Goal: Check status

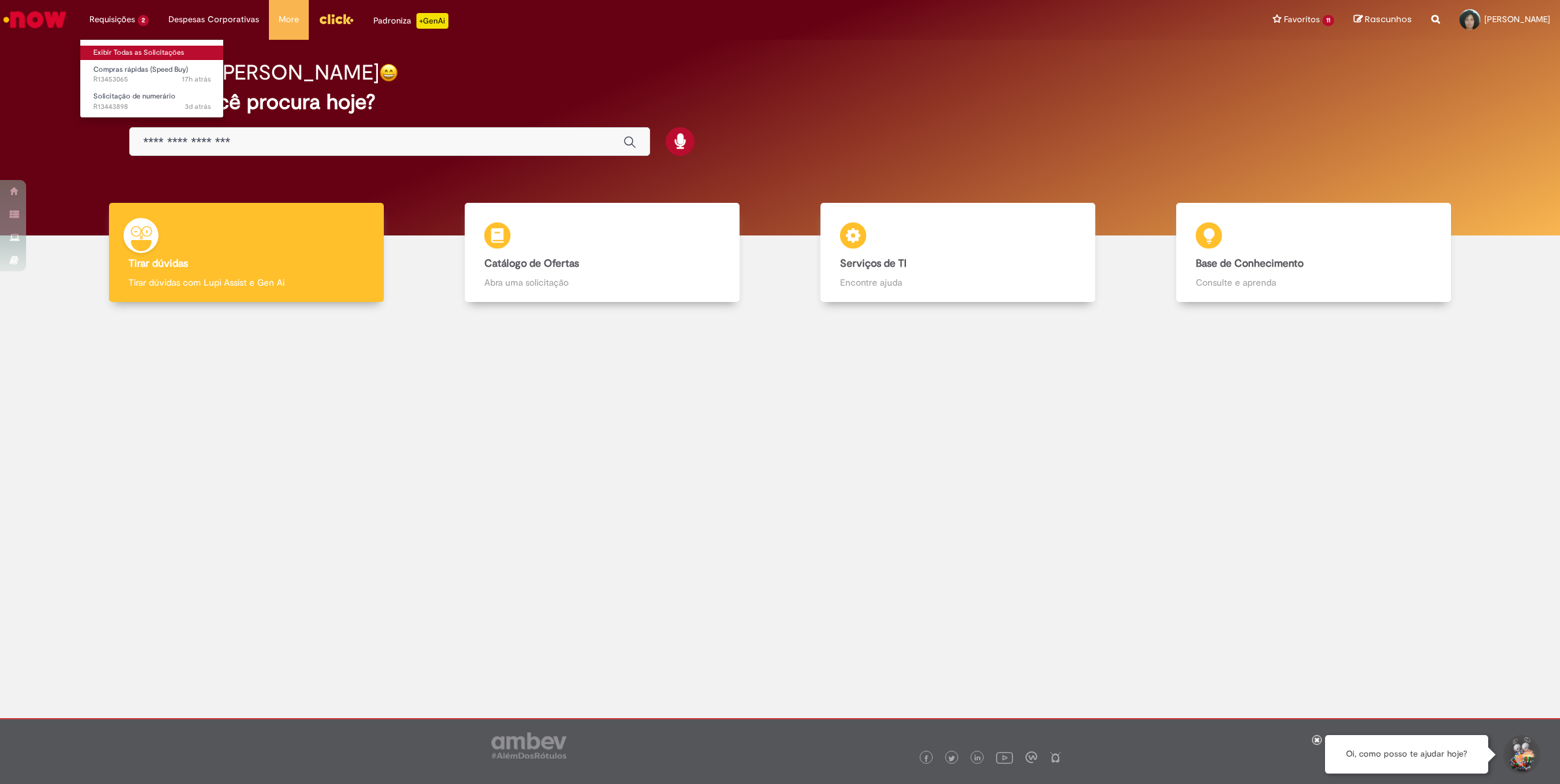
click at [143, 45] on link "Exibir Todas as Solicitações" at bounding box center [151, 52] width 144 height 14
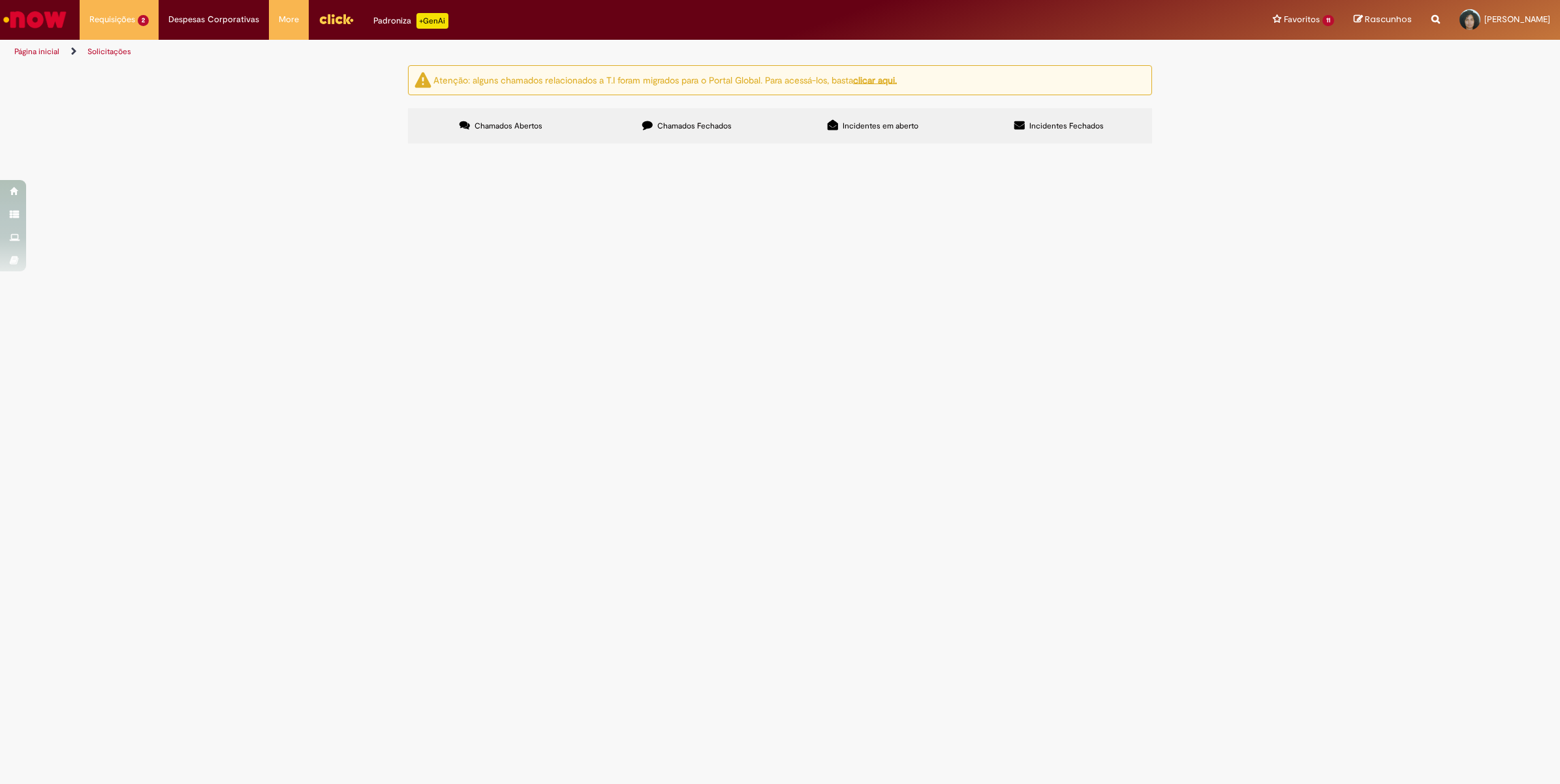
click at [0, 0] on span "PAGAMENTO CIEE - [DATE]" at bounding box center [0, 0] width 0 height 0
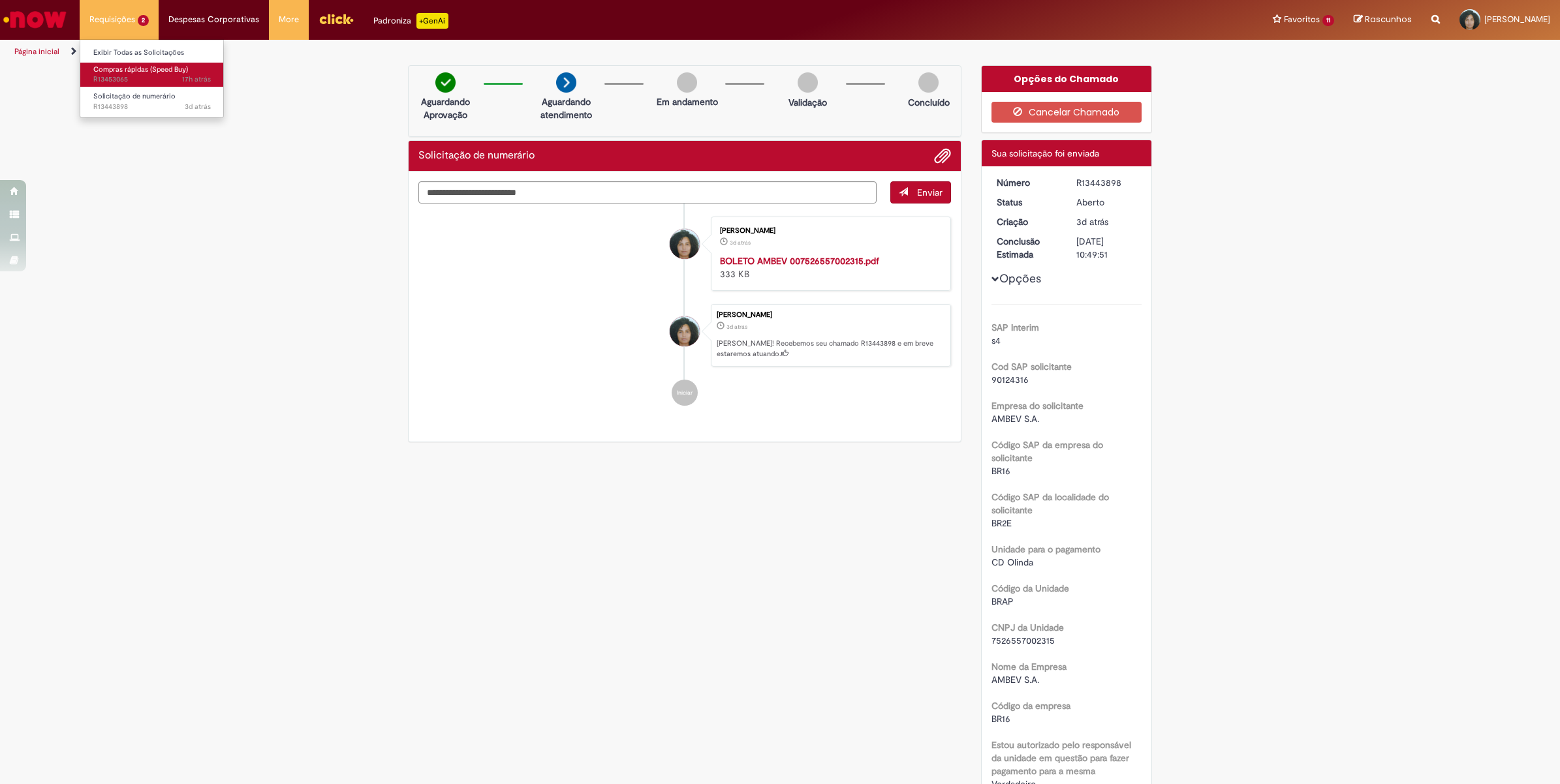
click at [125, 82] on span "17h atrás 17 horas atrás R13453065" at bounding box center [152, 79] width 118 height 11
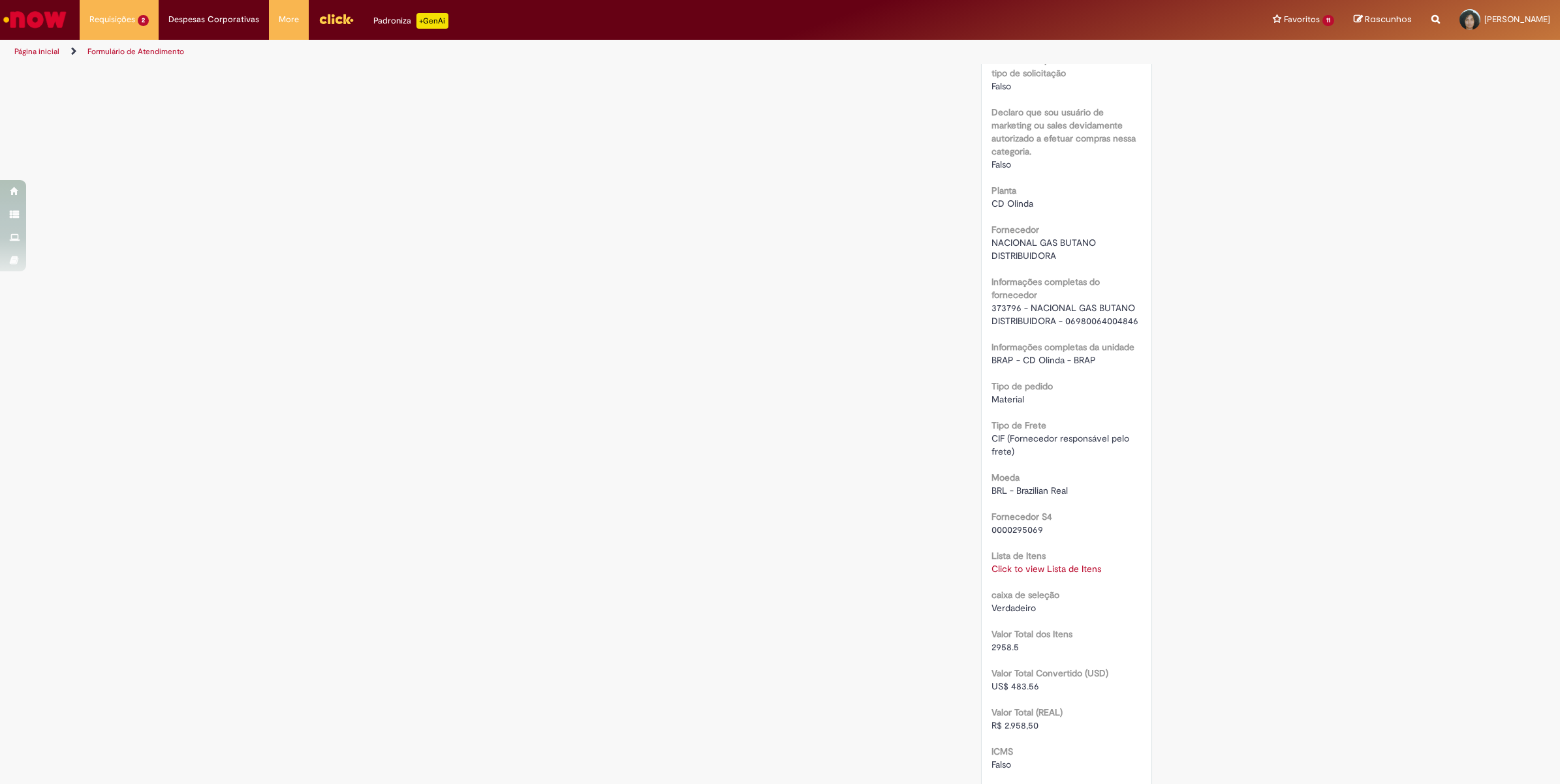
scroll to position [920, 0]
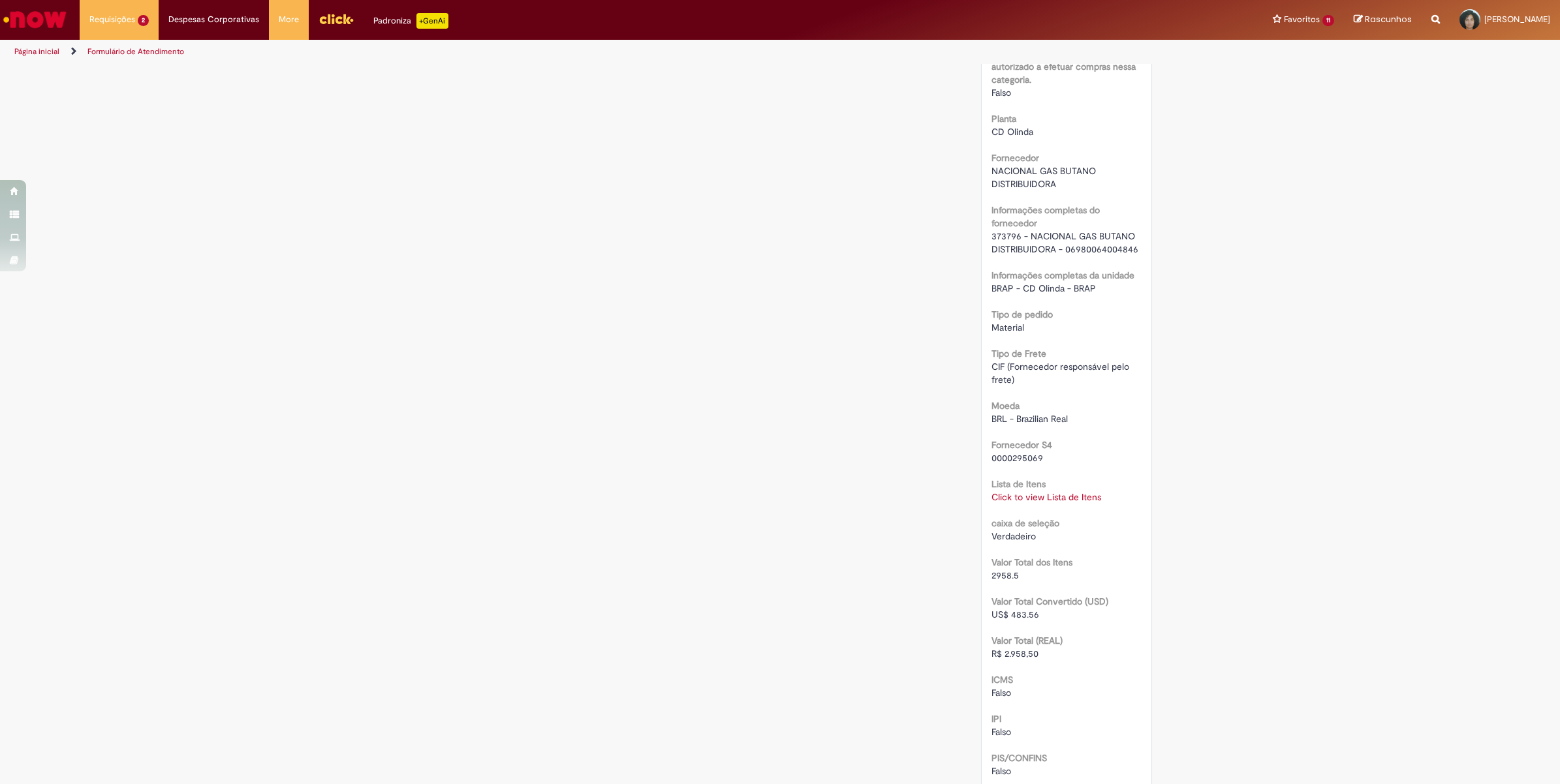
click at [1063, 491] on link "Click to view Lista de Itens" at bounding box center [1046, 497] width 110 height 12
drag, startPoint x: 988, startPoint y: 415, endPoint x: 1023, endPoint y: 414, distance: 35.0
click at [1023, 414] on td "50314850" at bounding box center [1047, 427] width 129 height 50
copy td "50314850"
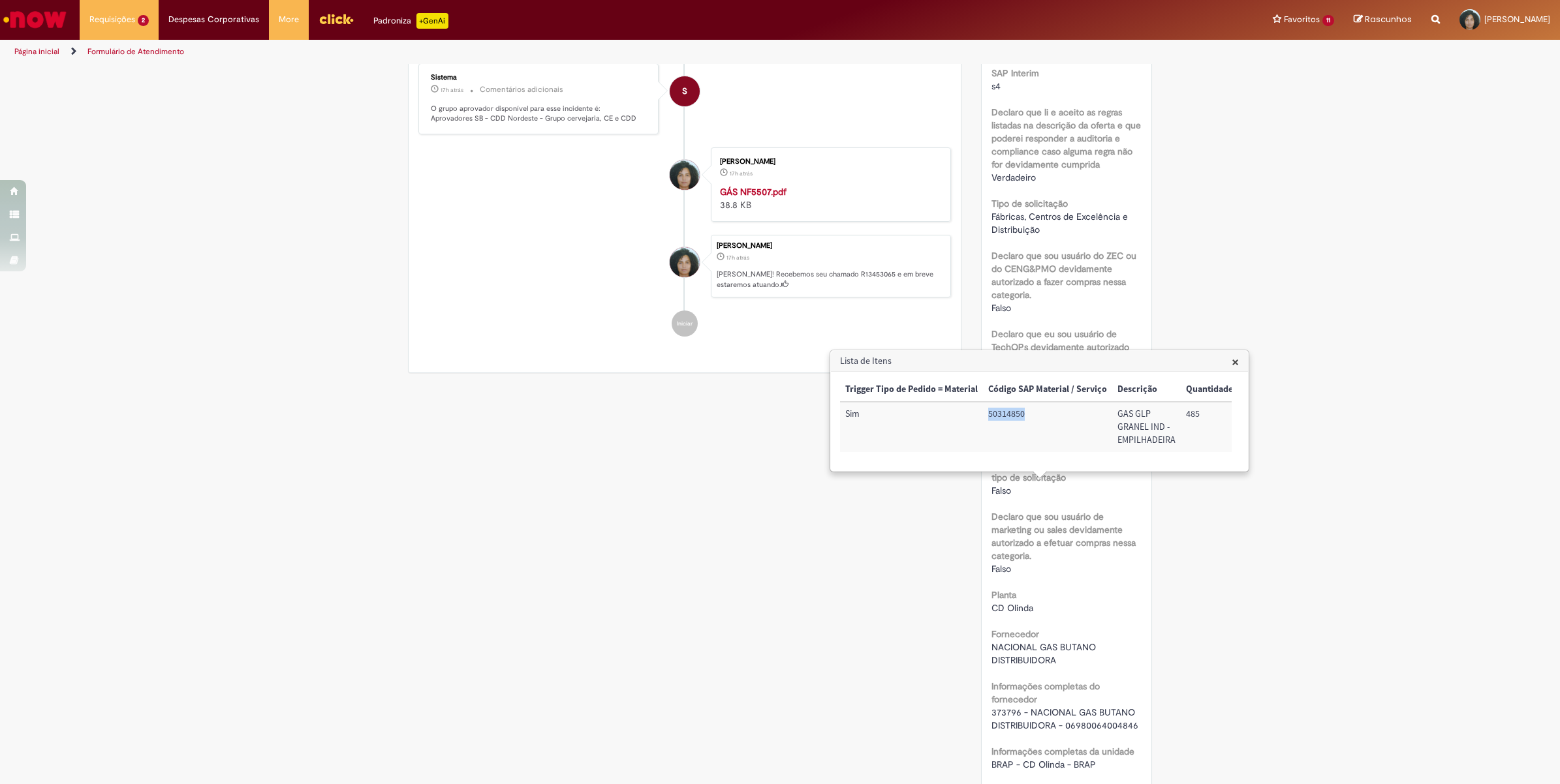
scroll to position [0, 0]
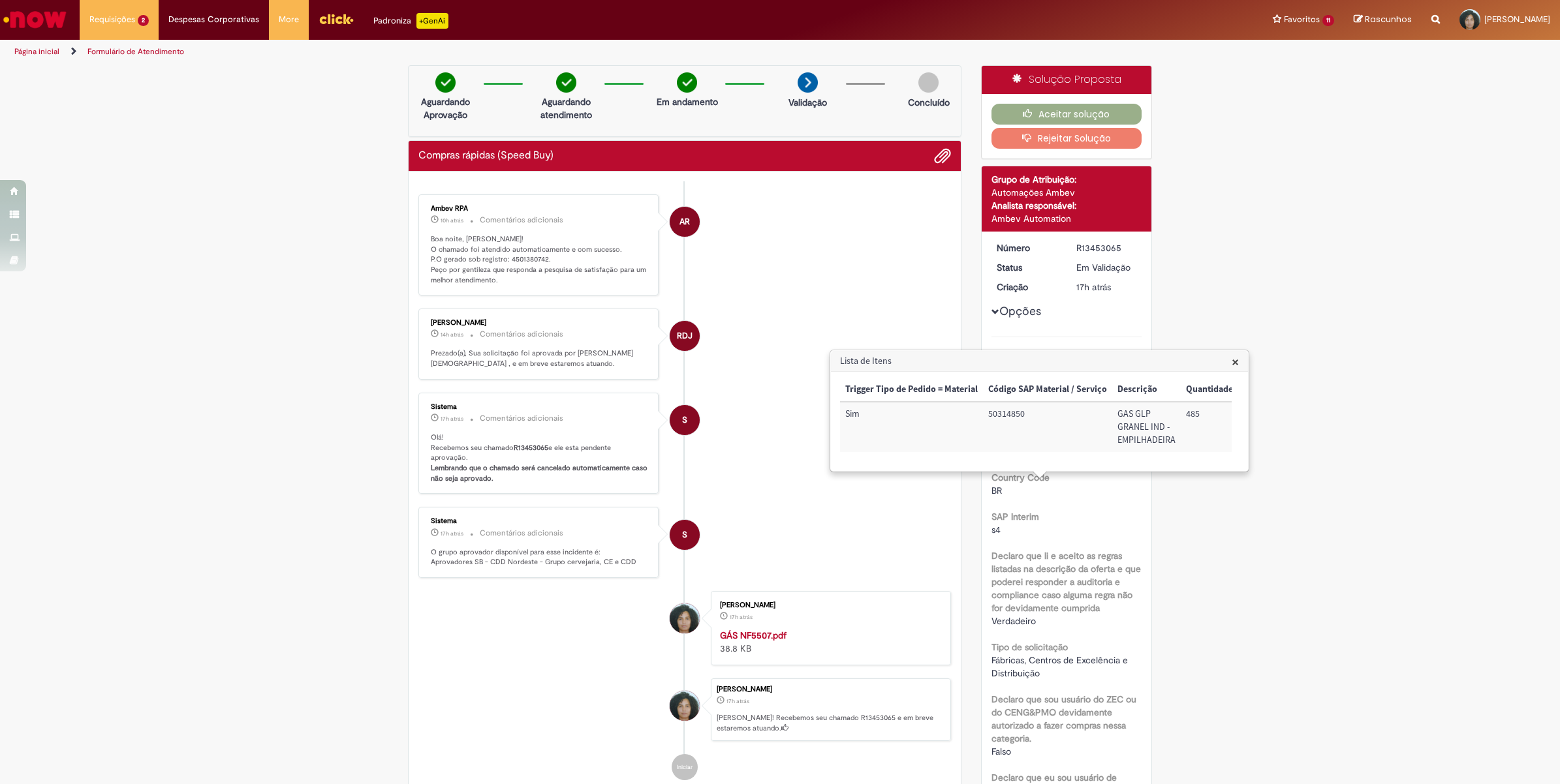
click at [516, 260] on p "Boa noite, [PERSON_NAME]! O chamado foi atendido automaticamente e com sucesso.…" at bounding box center [540, 260] width 218 height 52
drag, startPoint x: 503, startPoint y: 256, endPoint x: 539, endPoint y: 254, distance: 36.1
click at [539, 254] on p "Boa noite, [PERSON_NAME]! O chamado foi atendido automaticamente e com sucesso.…" at bounding box center [540, 260] width 218 height 52
copy p "4501380742"
click at [1233, 361] on span "×" at bounding box center [1234, 361] width 7 height 17
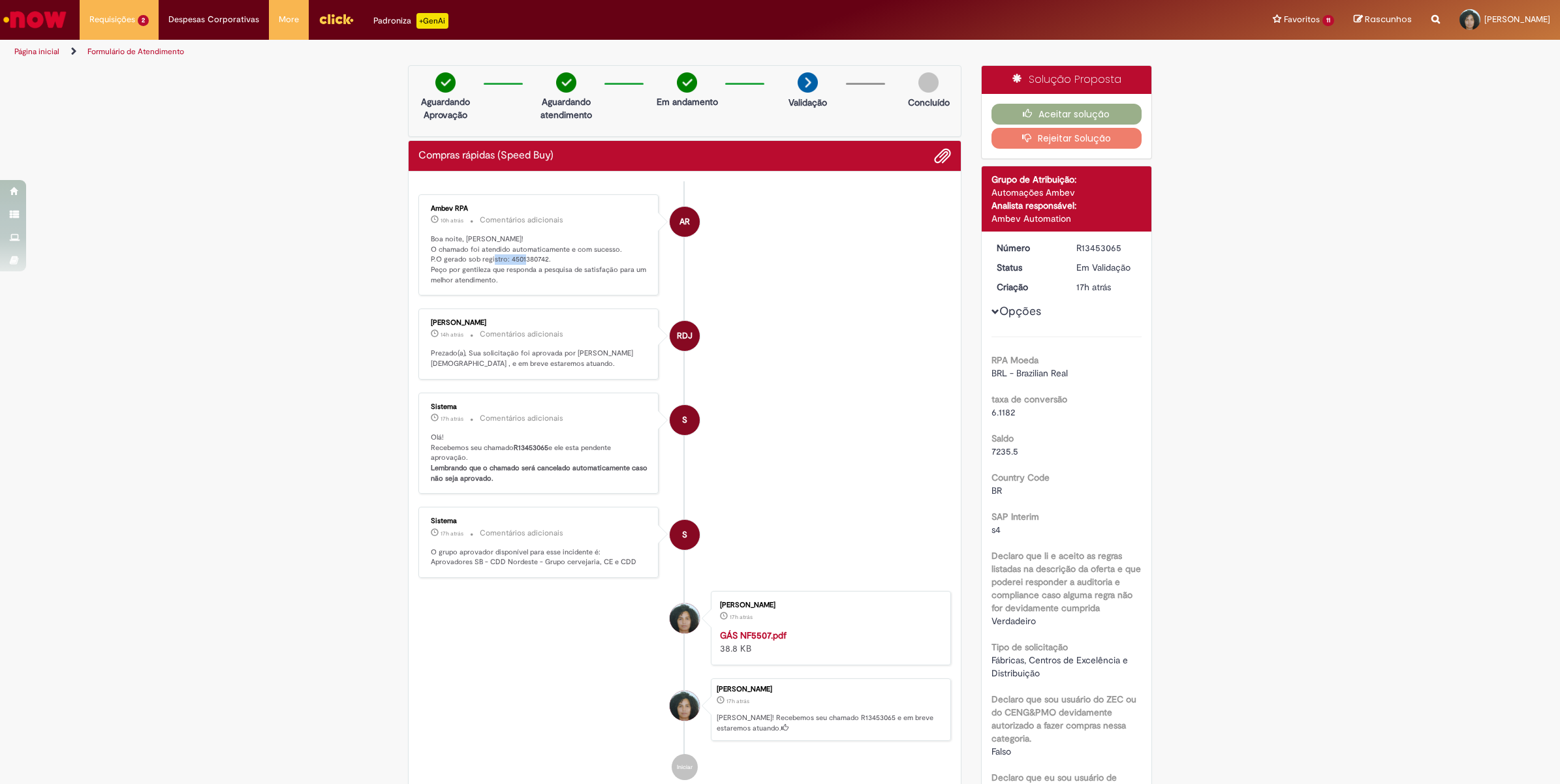
copy p "4501380742"
click at [1081, 112] on button "Aceitar solução" at bounding box center [1067, 115] width 150 height 21
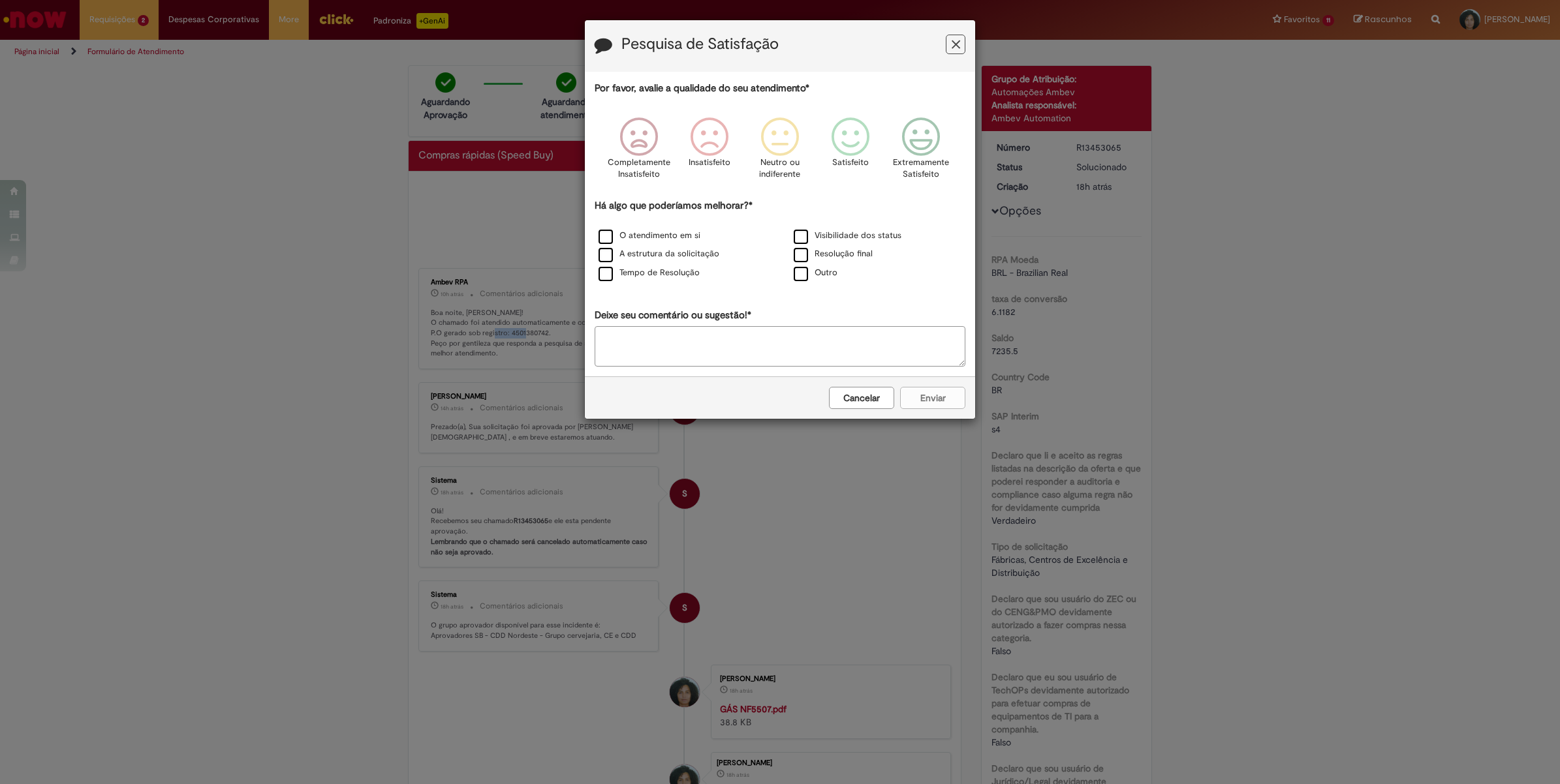
click at [957, 42] on icon "Feedback" at bounding box center [956, 44] width 9 height 13
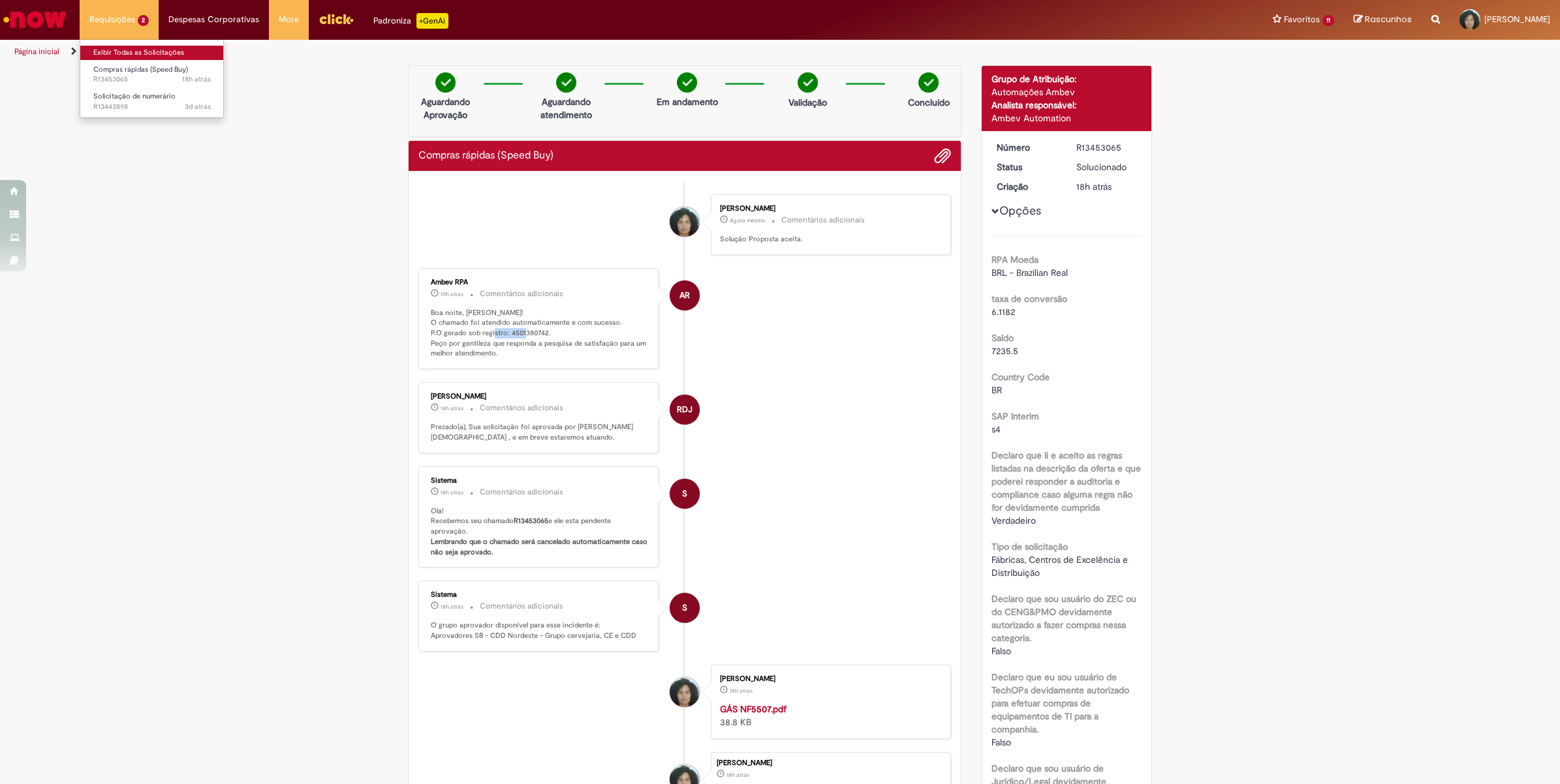
click at [122, 47] on link "Exibir Todas as Solicitações" at bounding box center [151, 52] width 144 height 14
